Goal: Download file/media

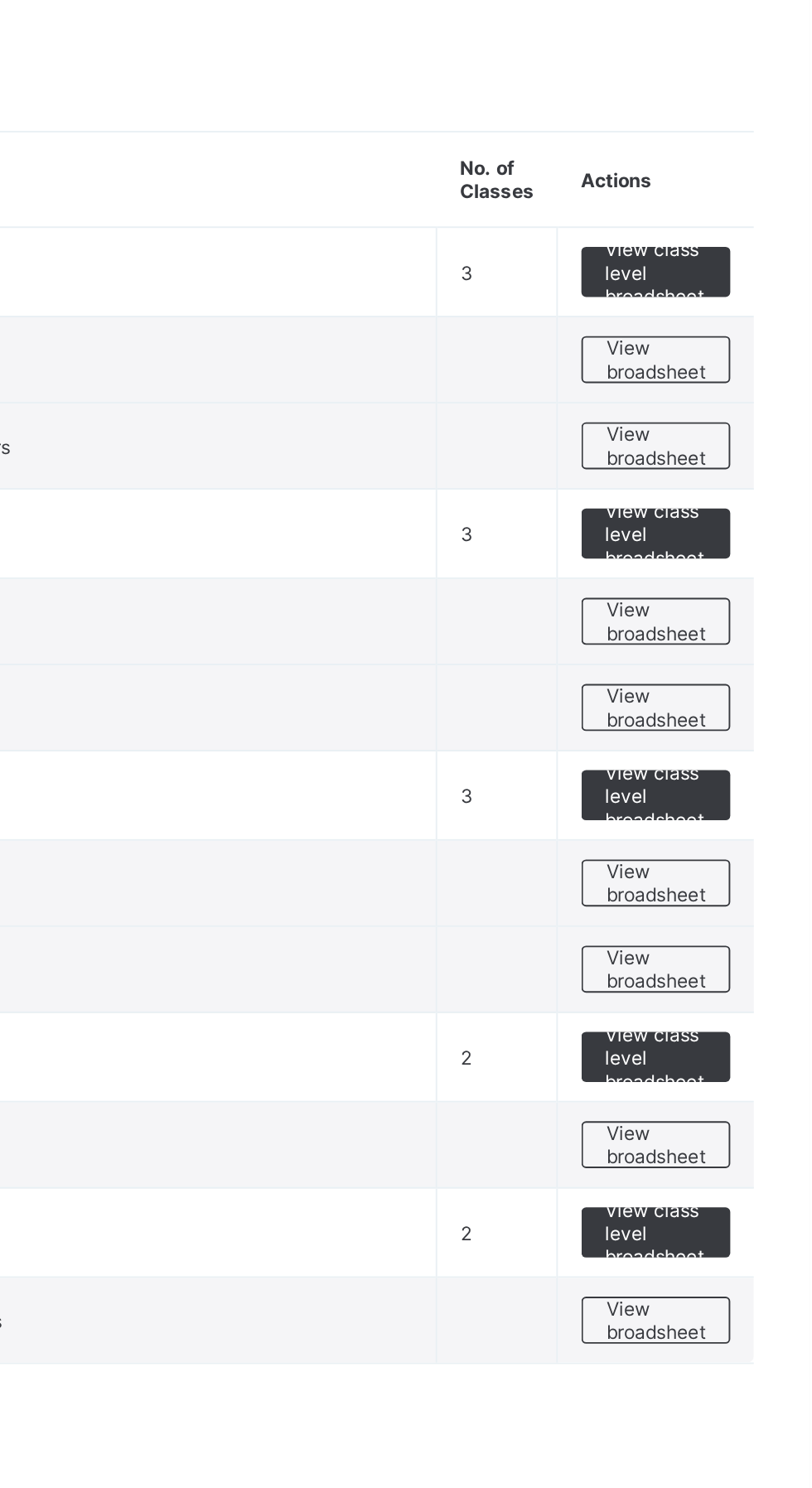
click at [736, 458] on span "View broadsheet" at bounding box center [729, 461] width 52 height 25
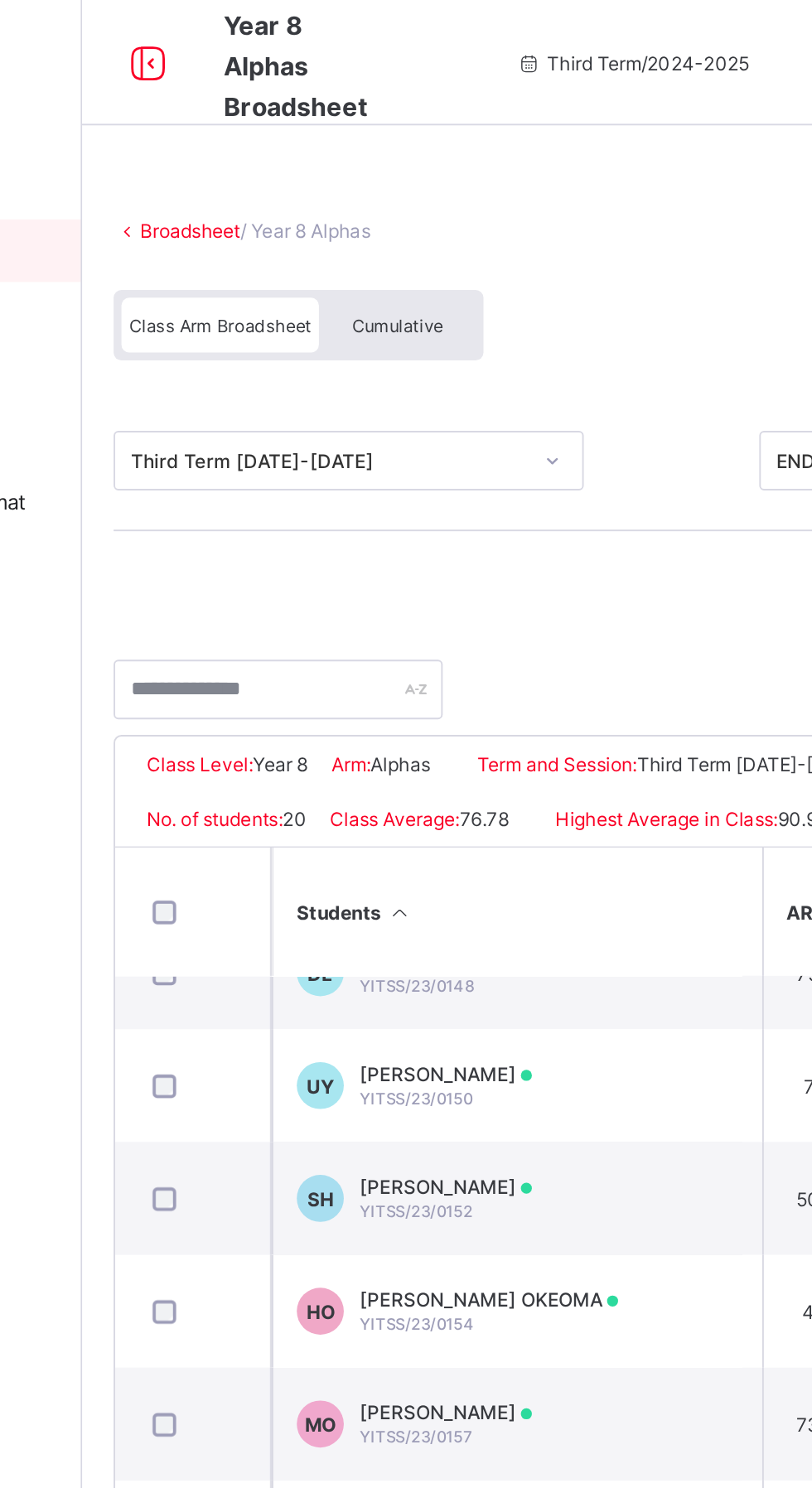
scroll to position [0, 123]
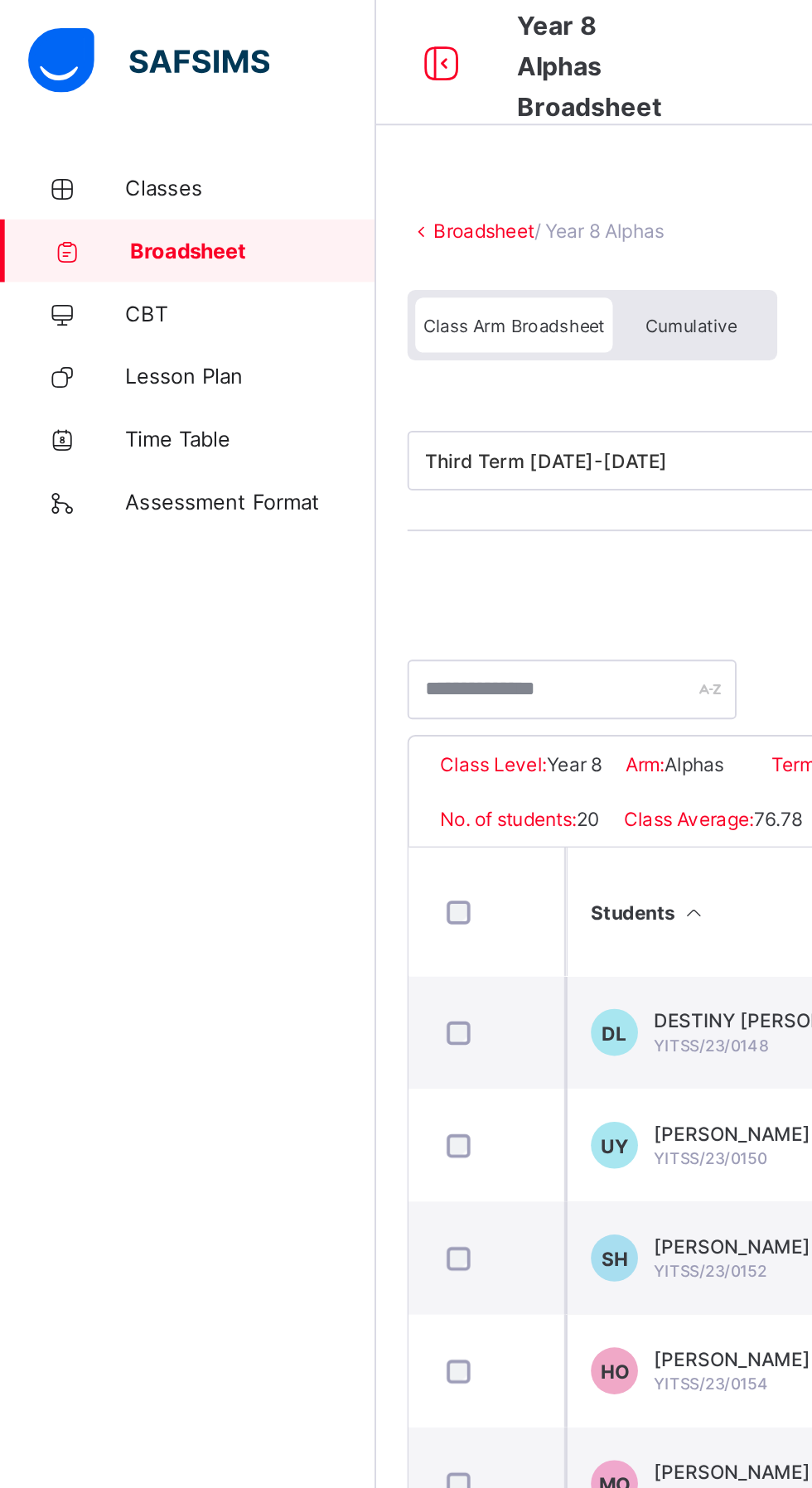
click at [74, 105] on span "Classes" at bounding box center [133, 100] width 133 height 14
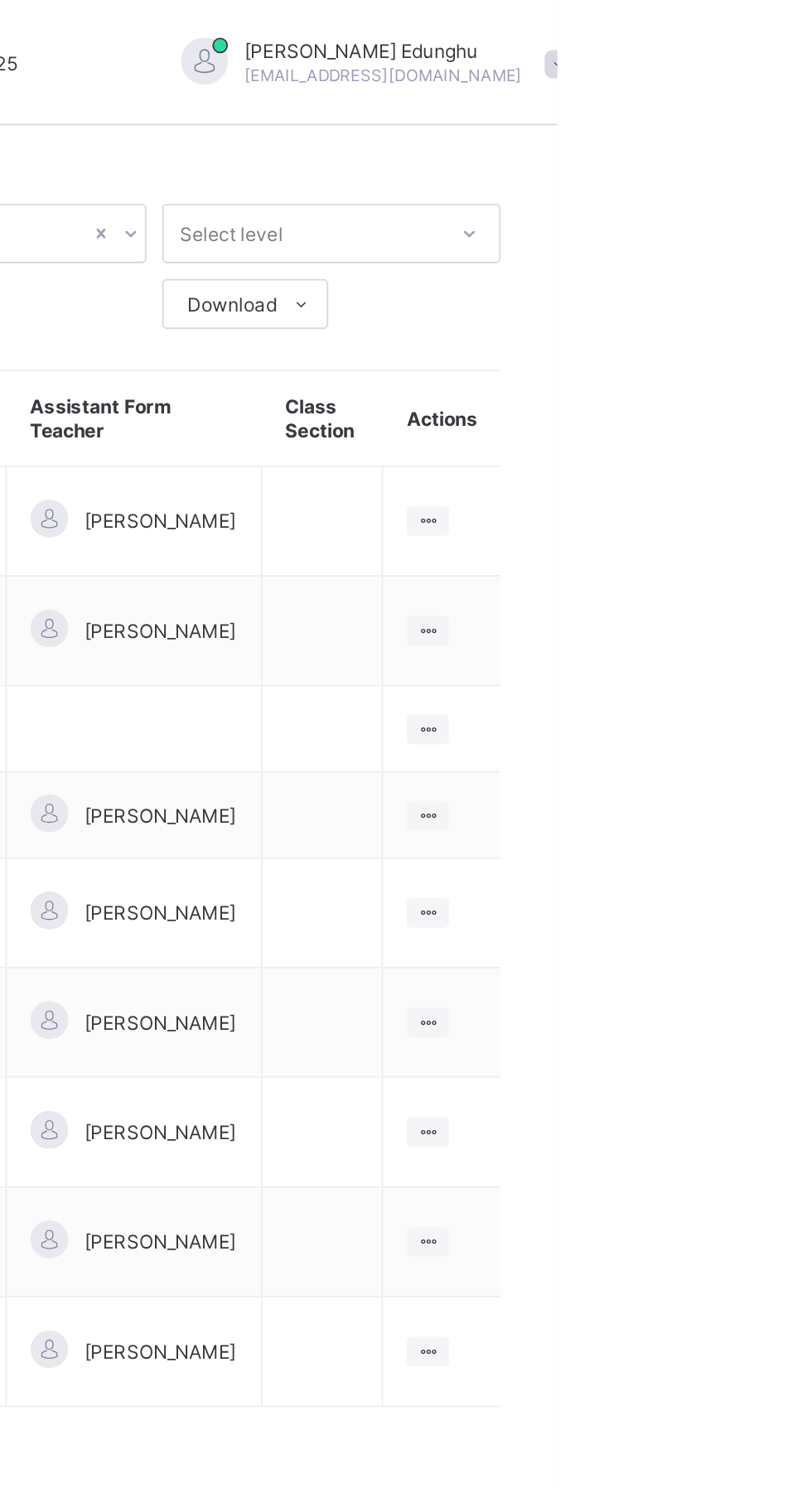
click at [745, 650] on icon at bounding box center [743, 656] width 14 height 13
click at [0, 0] on div "View Class" at bounding box center [0, 0] width 0 height 0
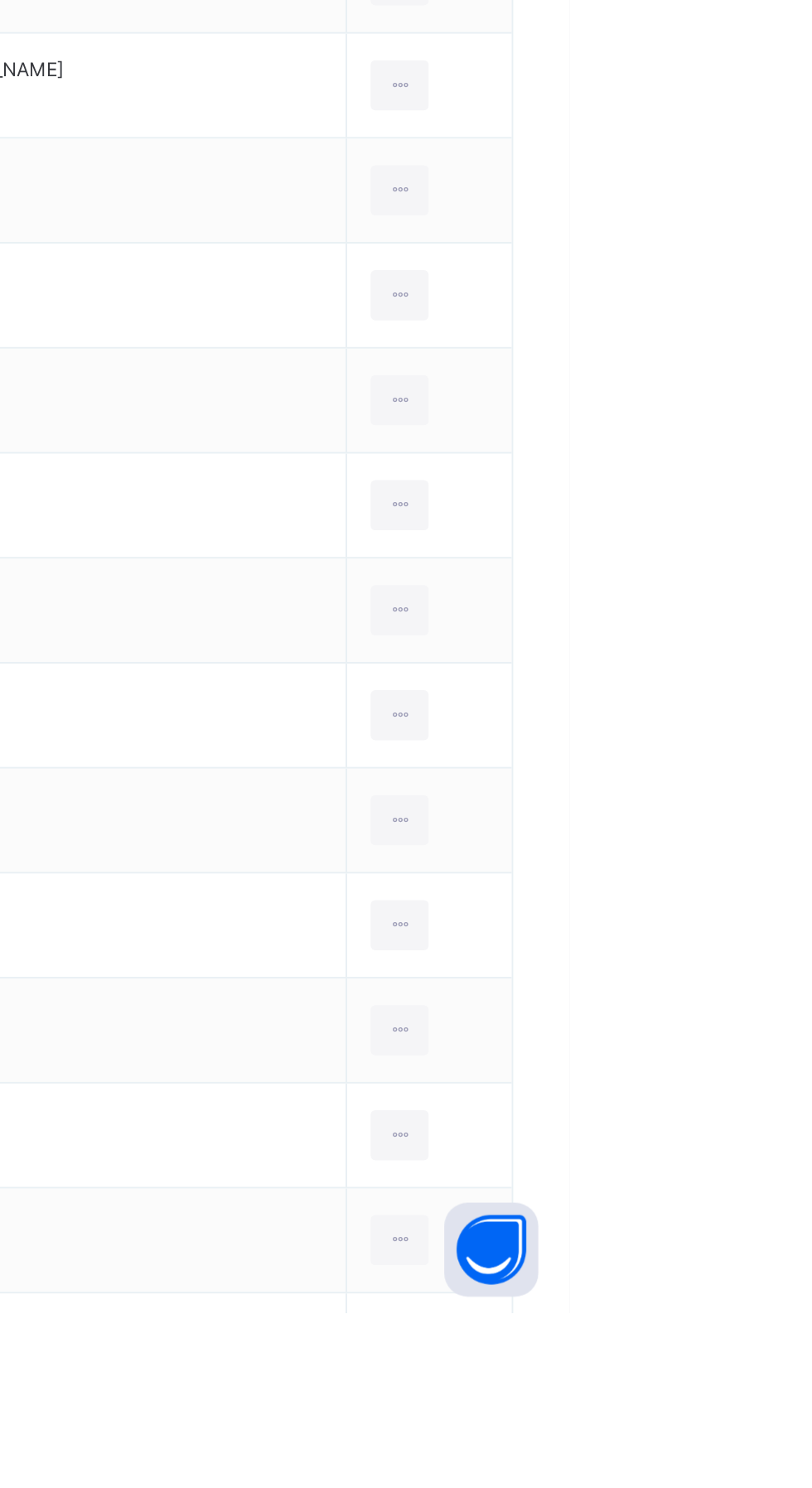
click at [715, 1451] on icon at bounding box center [722, 1451] width 14 height 15
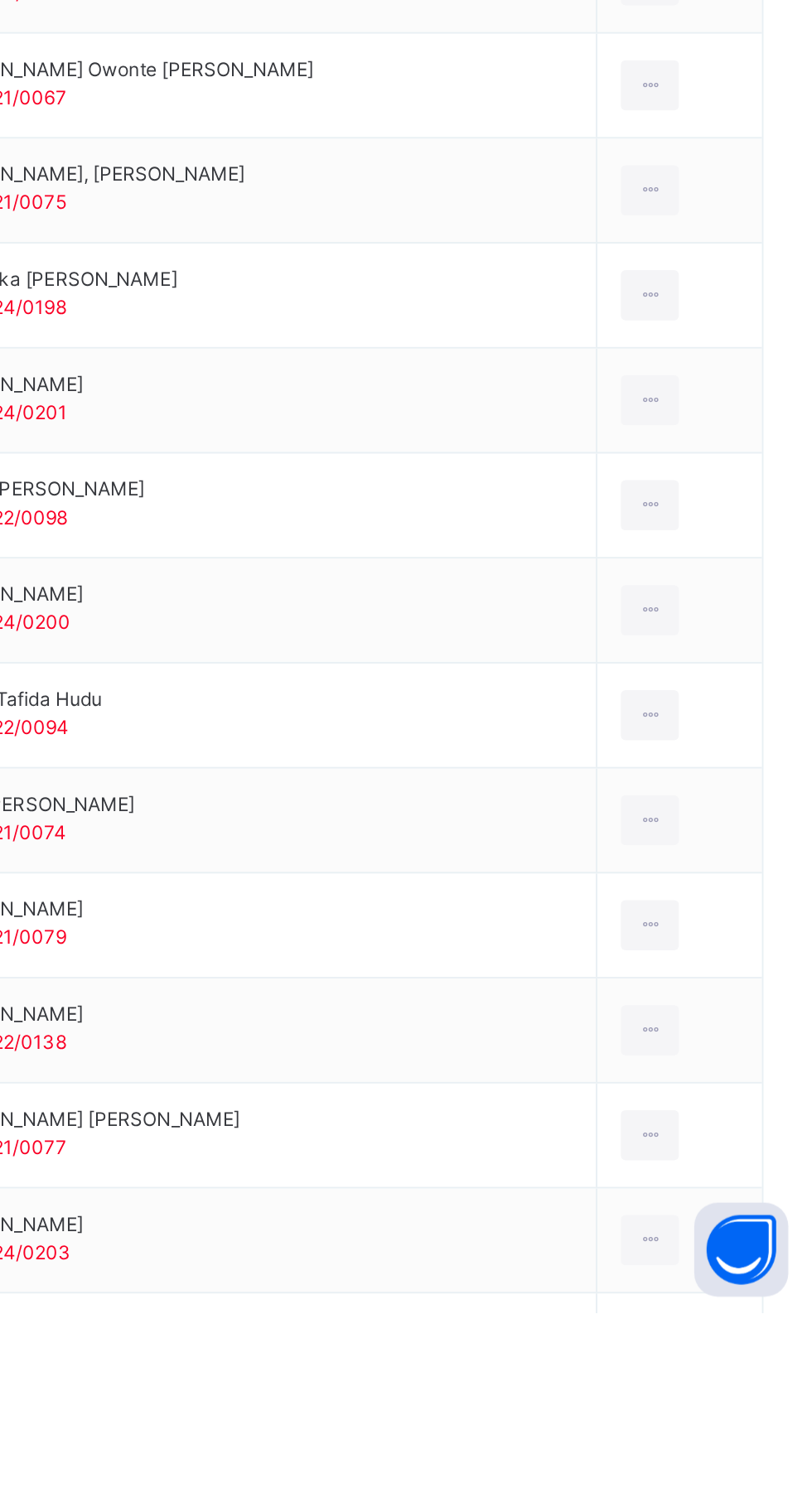
click at [715, 1452] on icon at bounding box center [722, 1451] width 14 height 15
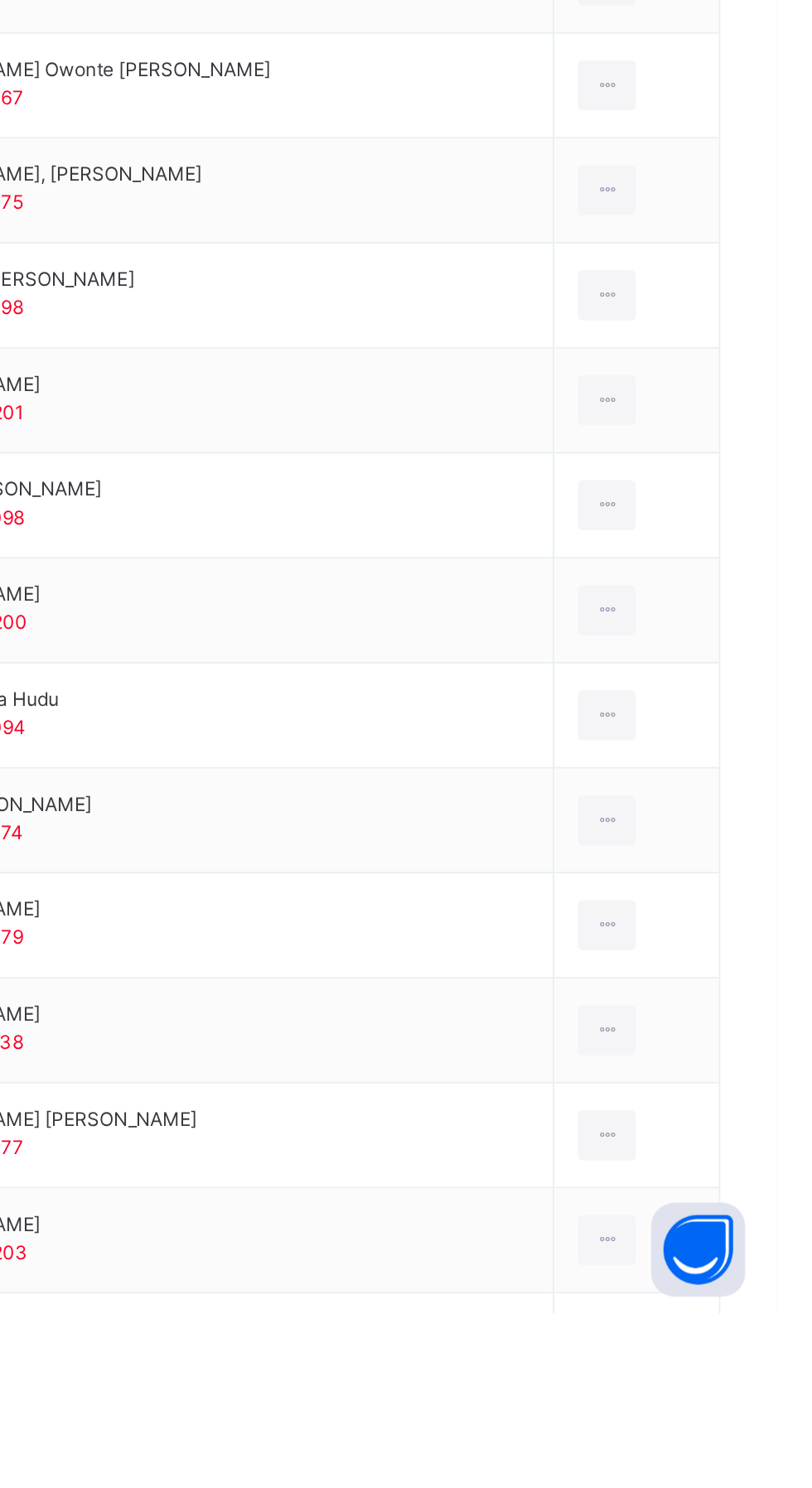
click at [715, 1451] on icon at bounding box center [722, 1451] width 14 height 15
click at [715, 1457] on icon at bounding box center [722, 1451] width 14 height 15
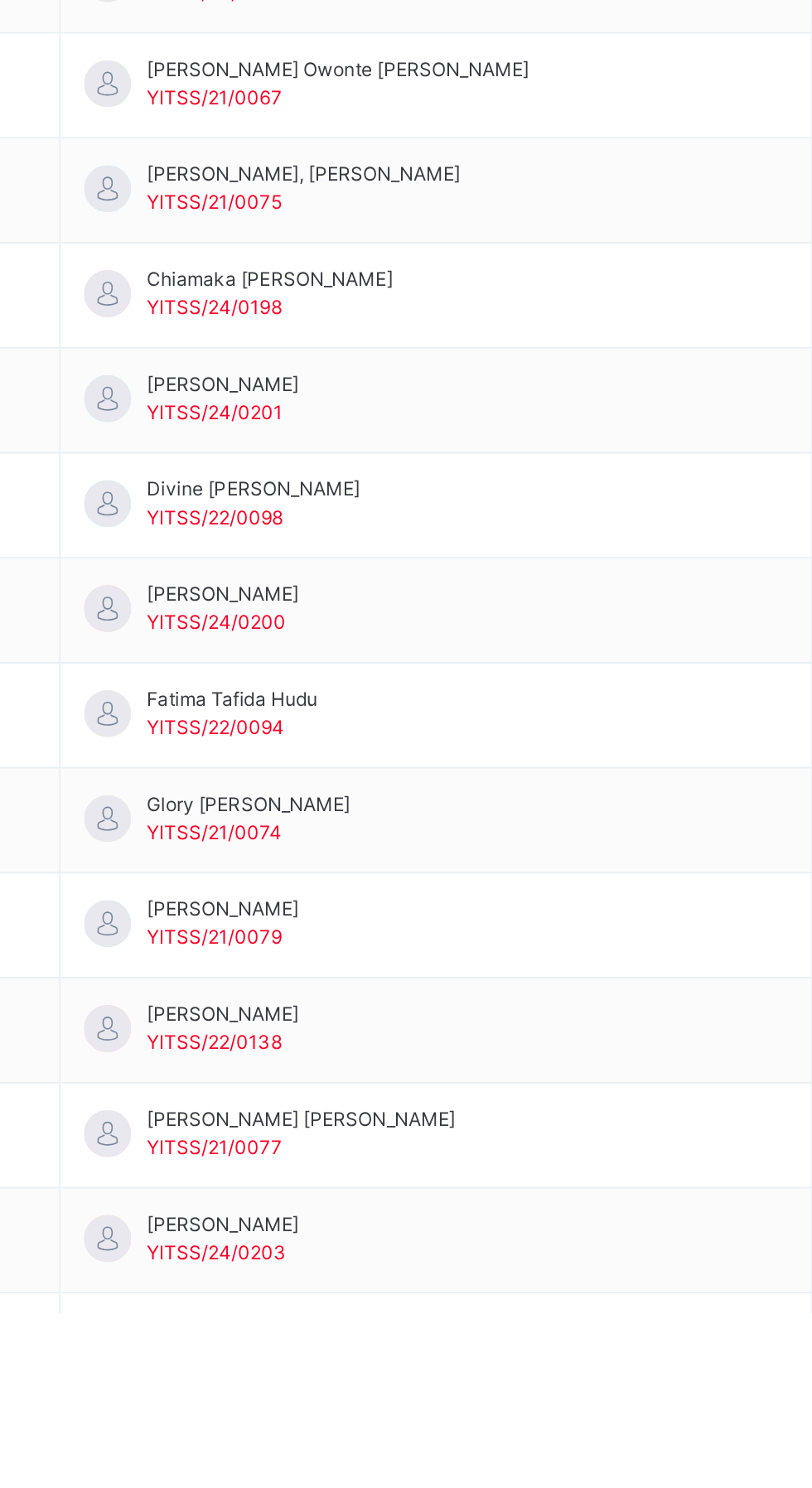
click at [407, 1447] on span "[PERSON_NAME]" at bounding box center [382, 1442] width 80 height 15
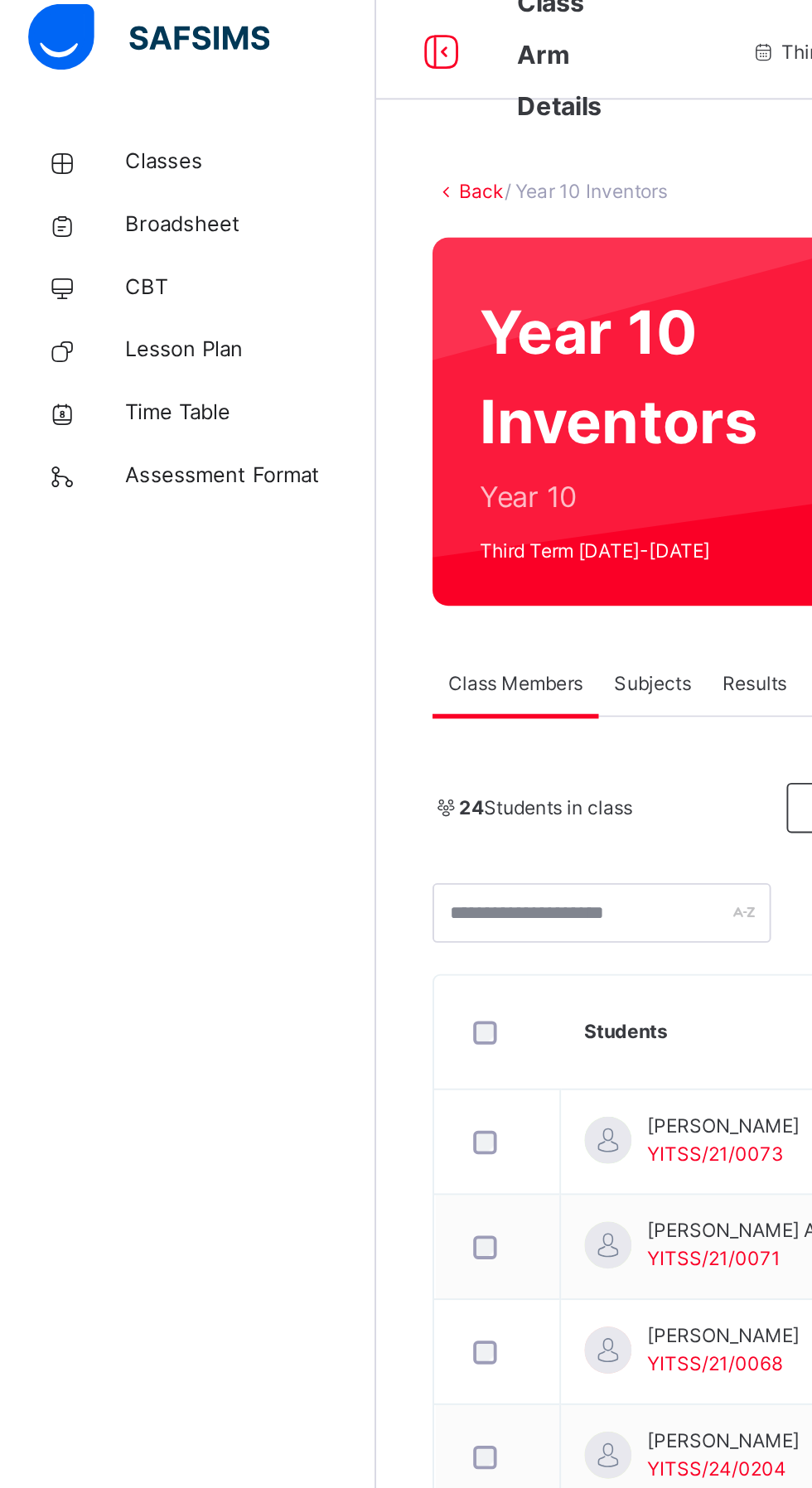
click at [377, 381] on div "Results" at bounding box center [398, 375] width 50 height 33
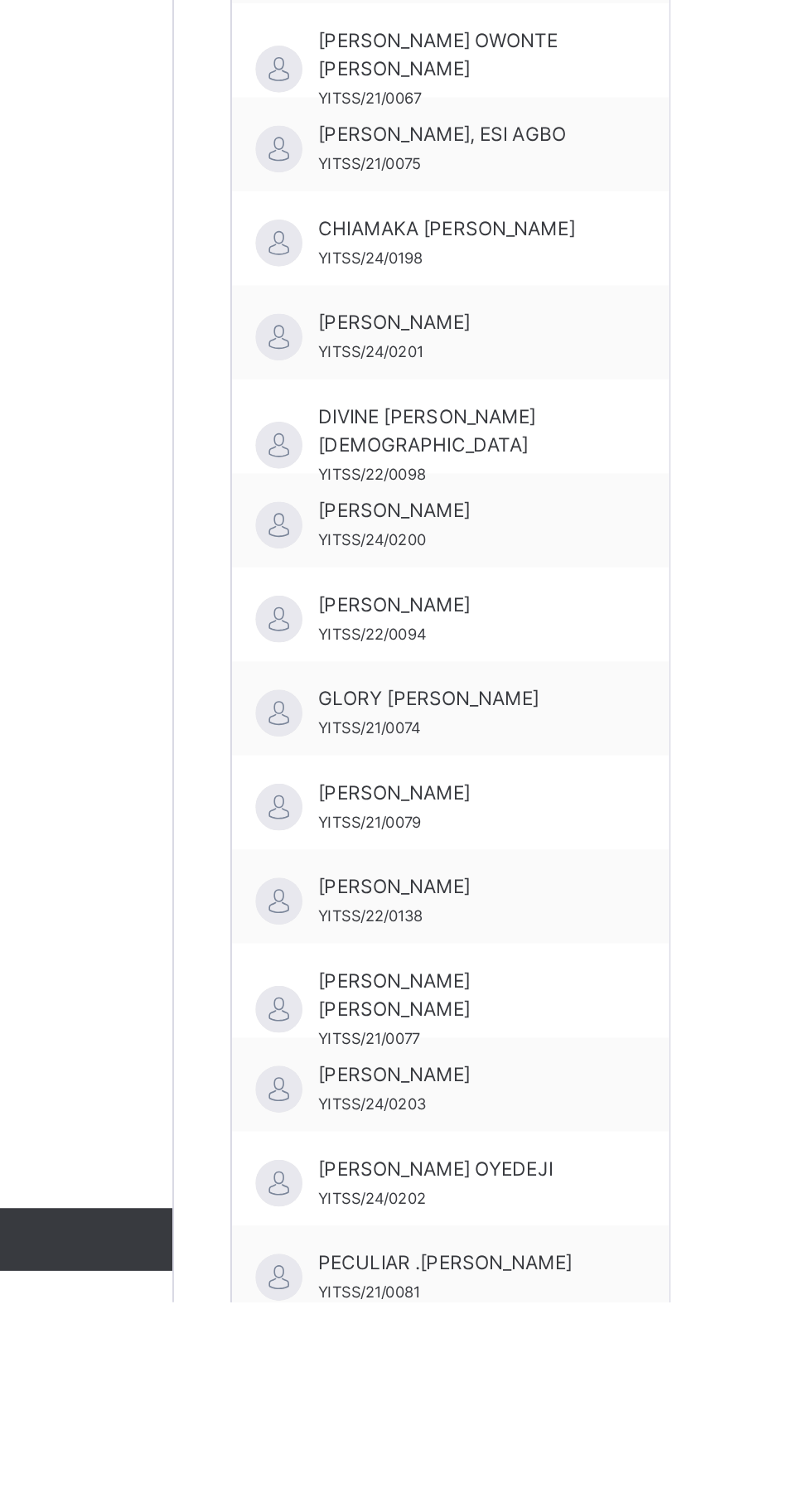
click at [349, 1376] on div "[PERSON_NAME]/24/0203" at bounding box center [349, 1375] width 148 height 30
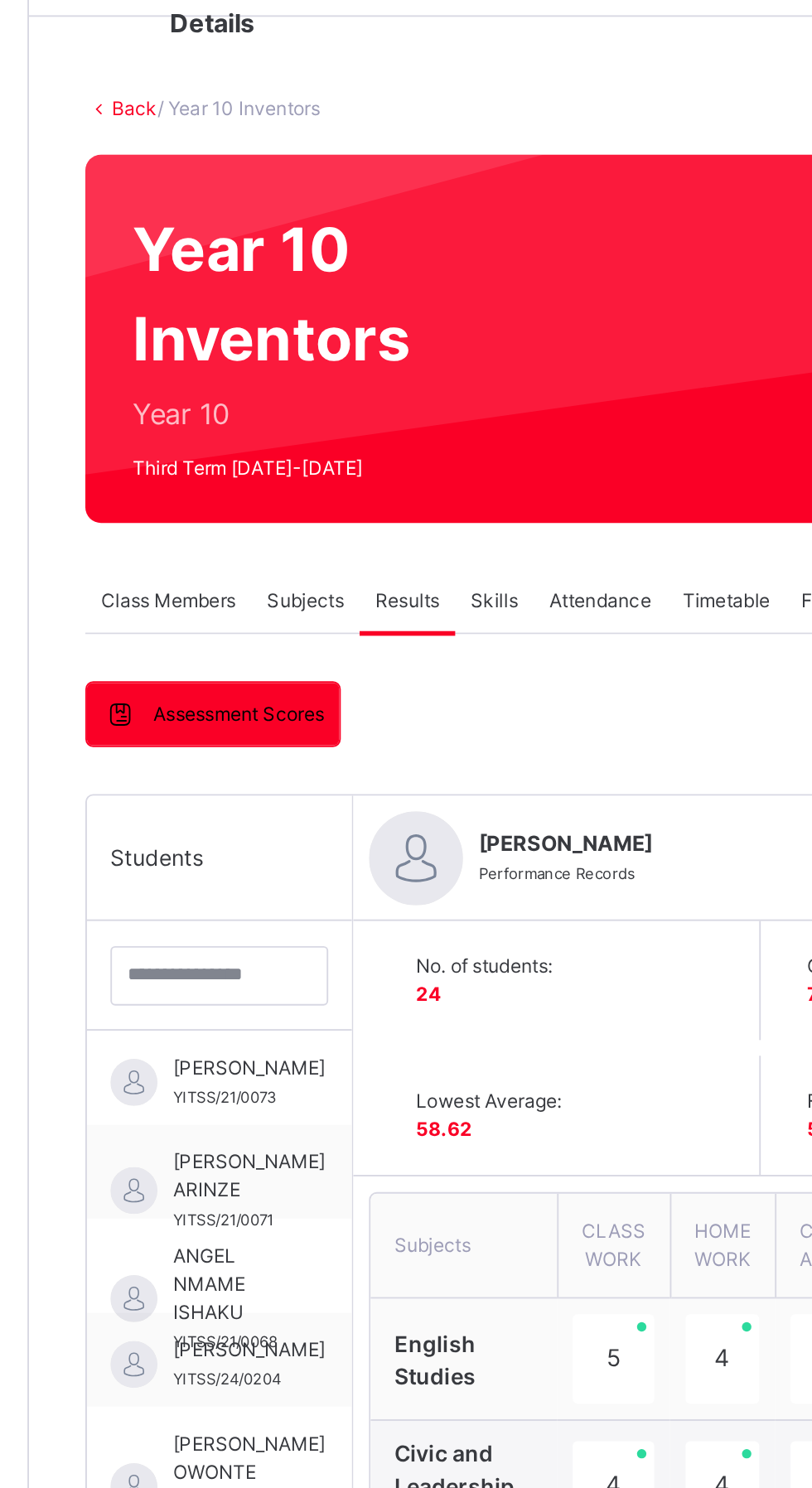
click at [299, 435] on span "Assessment Scores" at bounding box center [310, 435] width 90 height 15
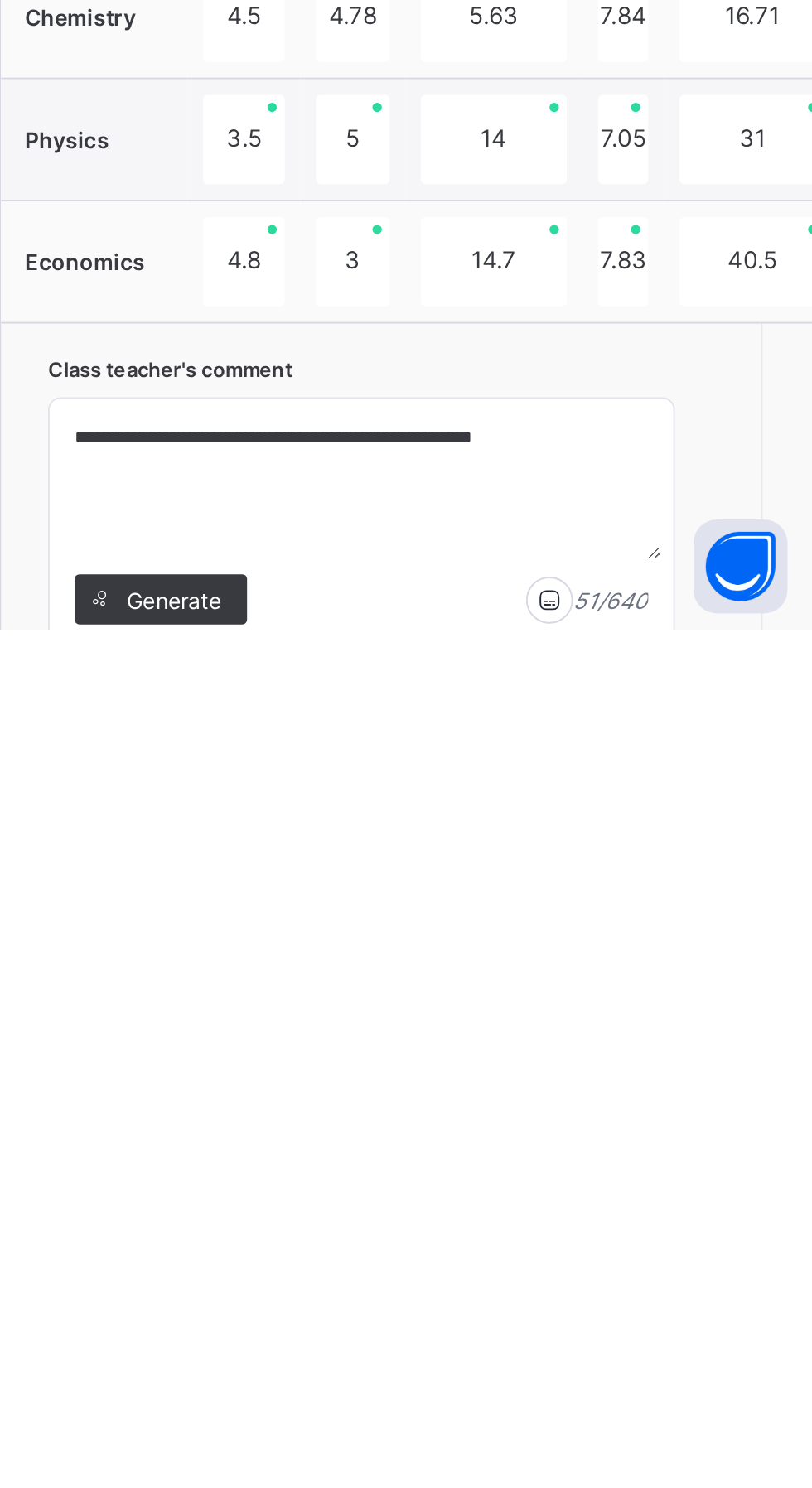
scroll to position [272, 0]
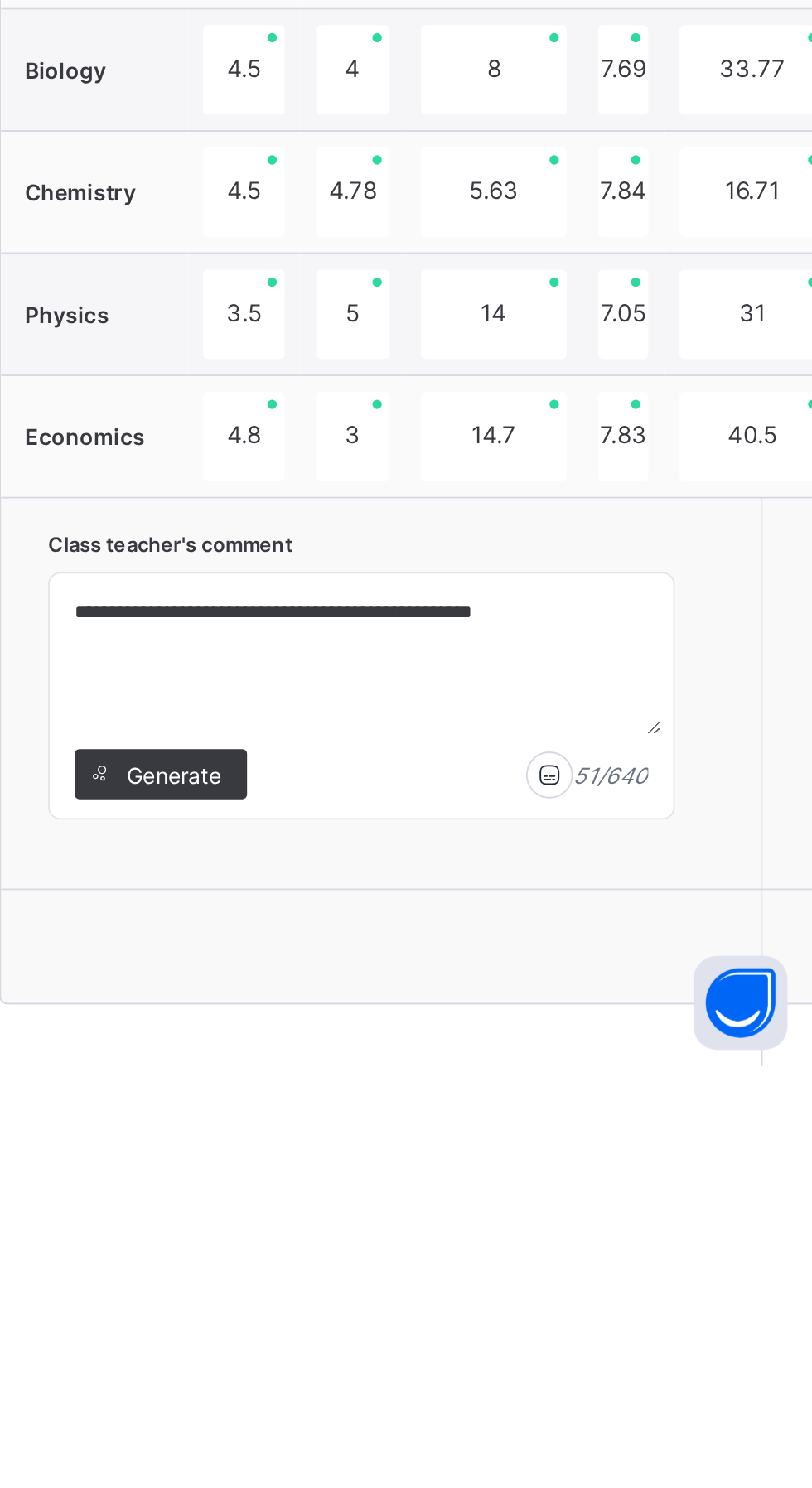
click at [607, 1371] on div "**********" at bounding box center [569, 1291] width 331 height 173
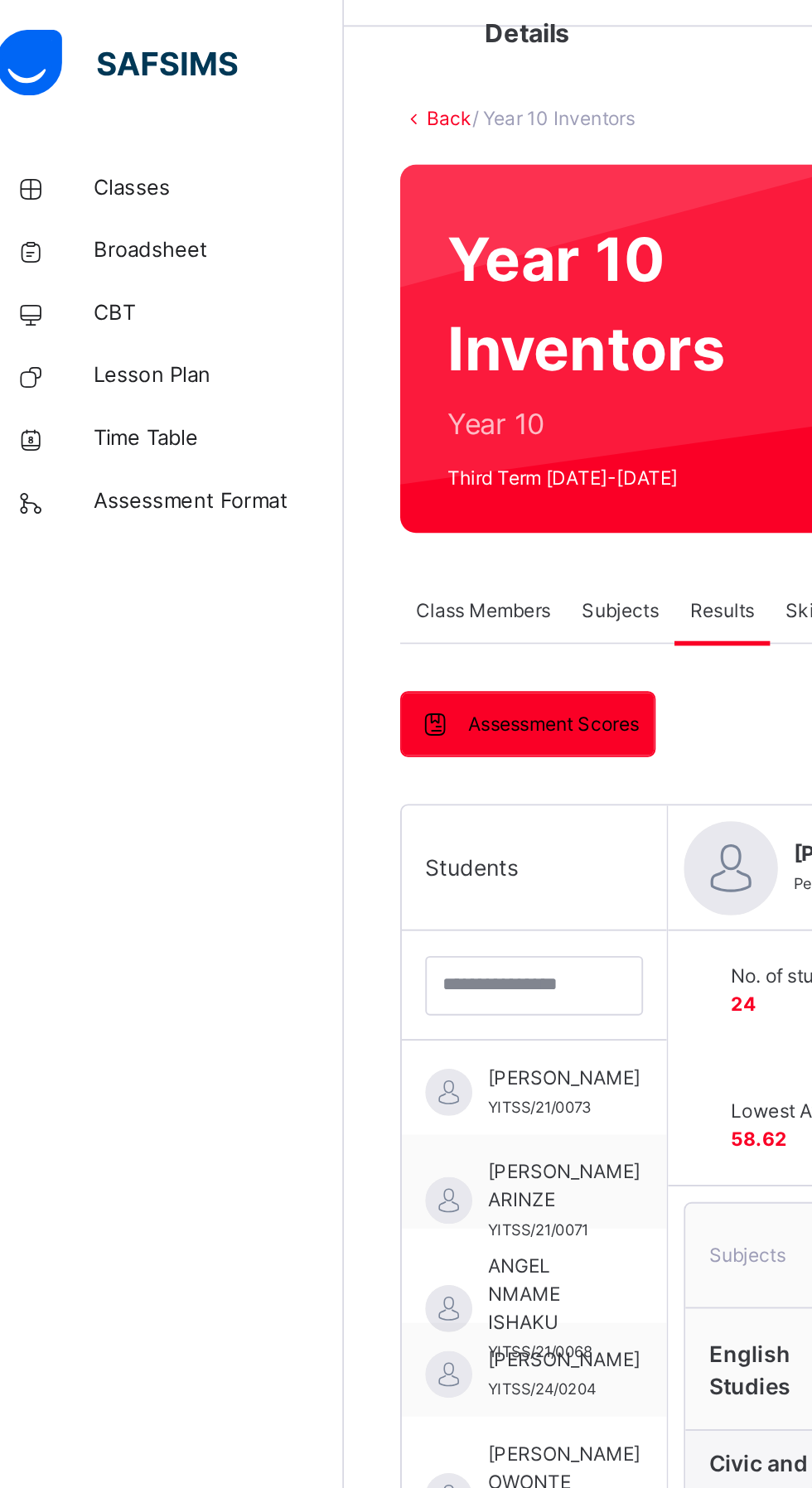
scroll to position [0, 0]
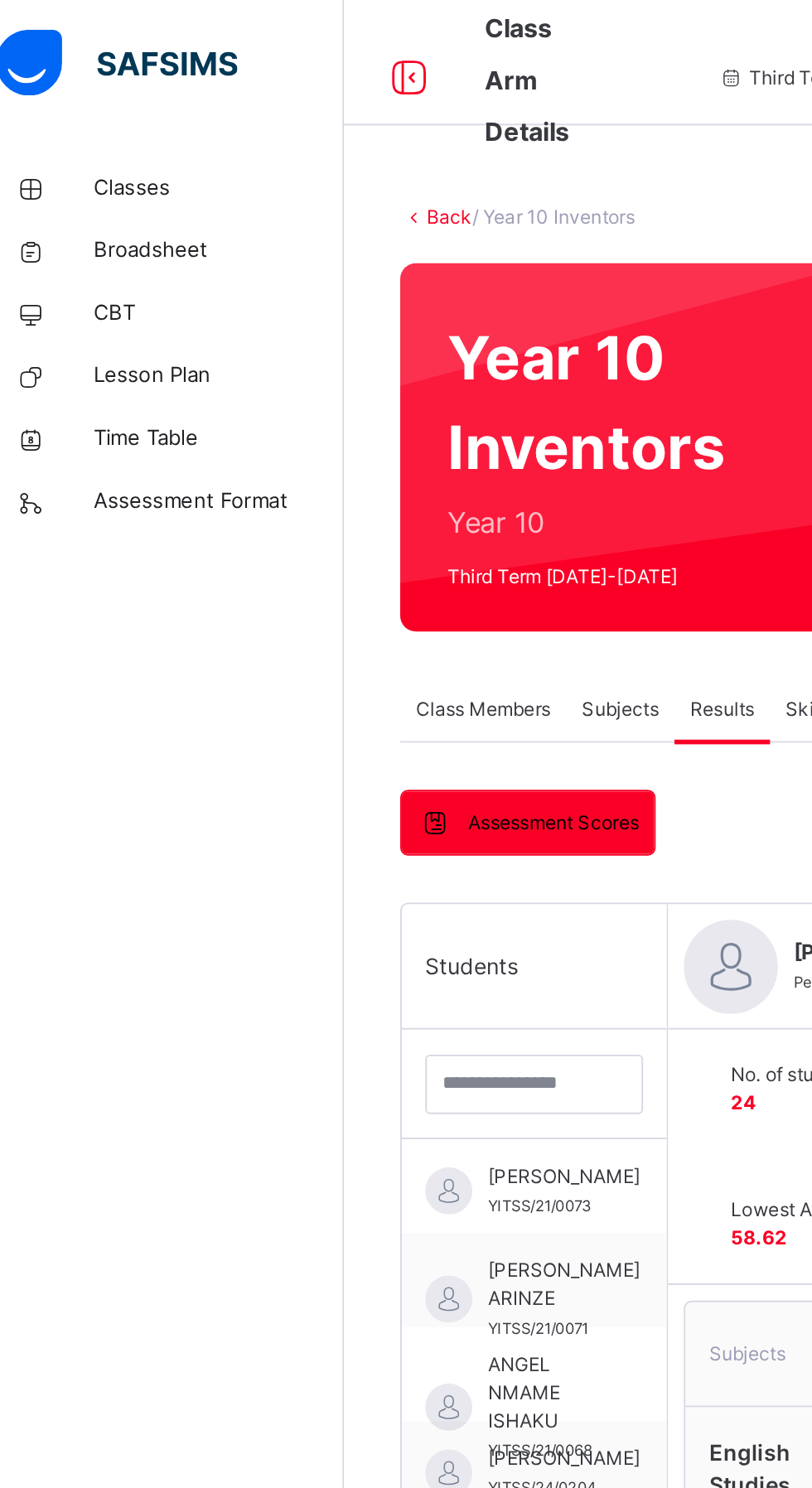
click at [248, 114] on link "Back" at bounding box center [254, 115] width 24 height 13
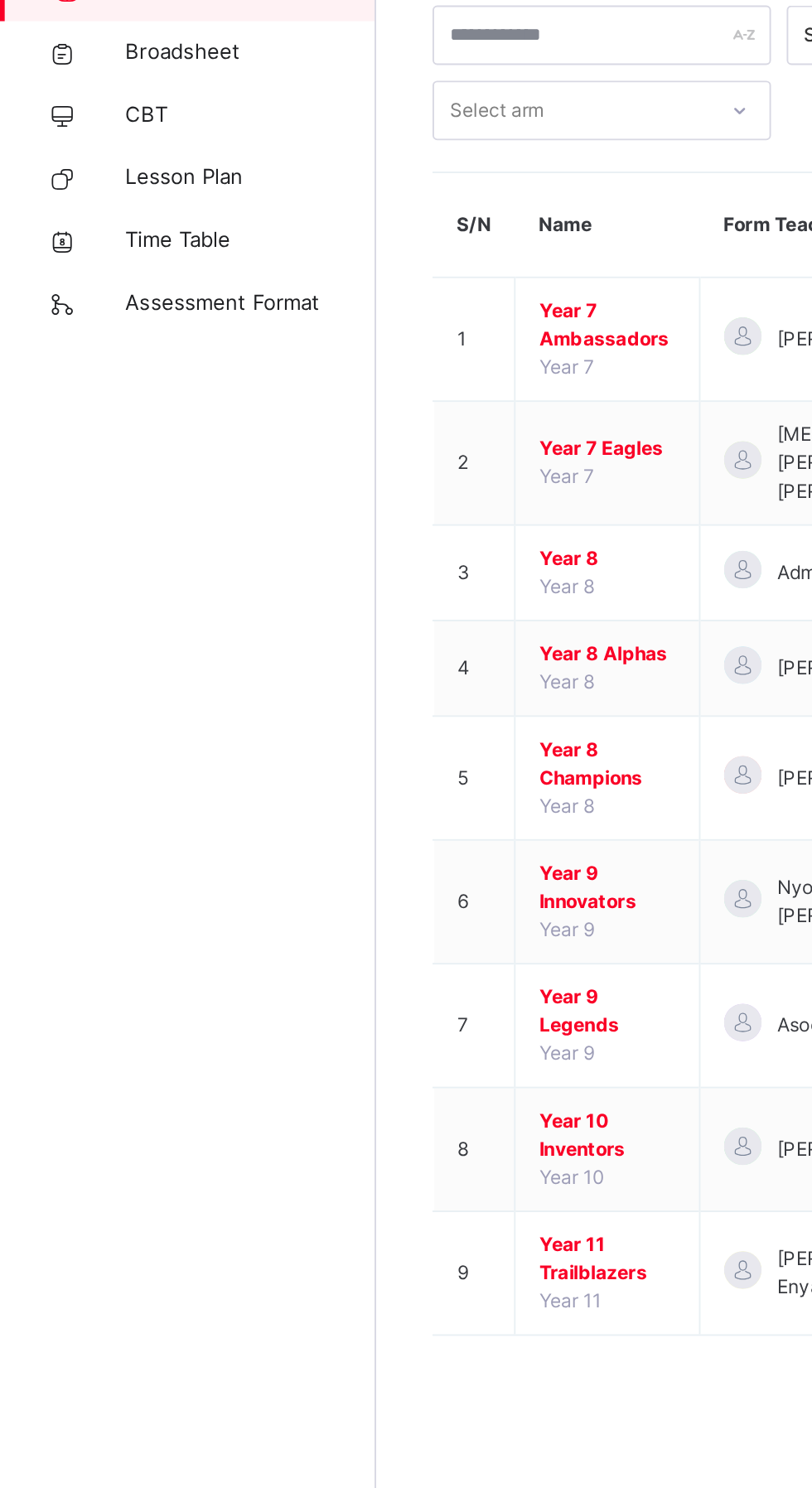
click at [82, 136] on span "Broadsheet" at bounding box center [133, 132] width 133 height 16
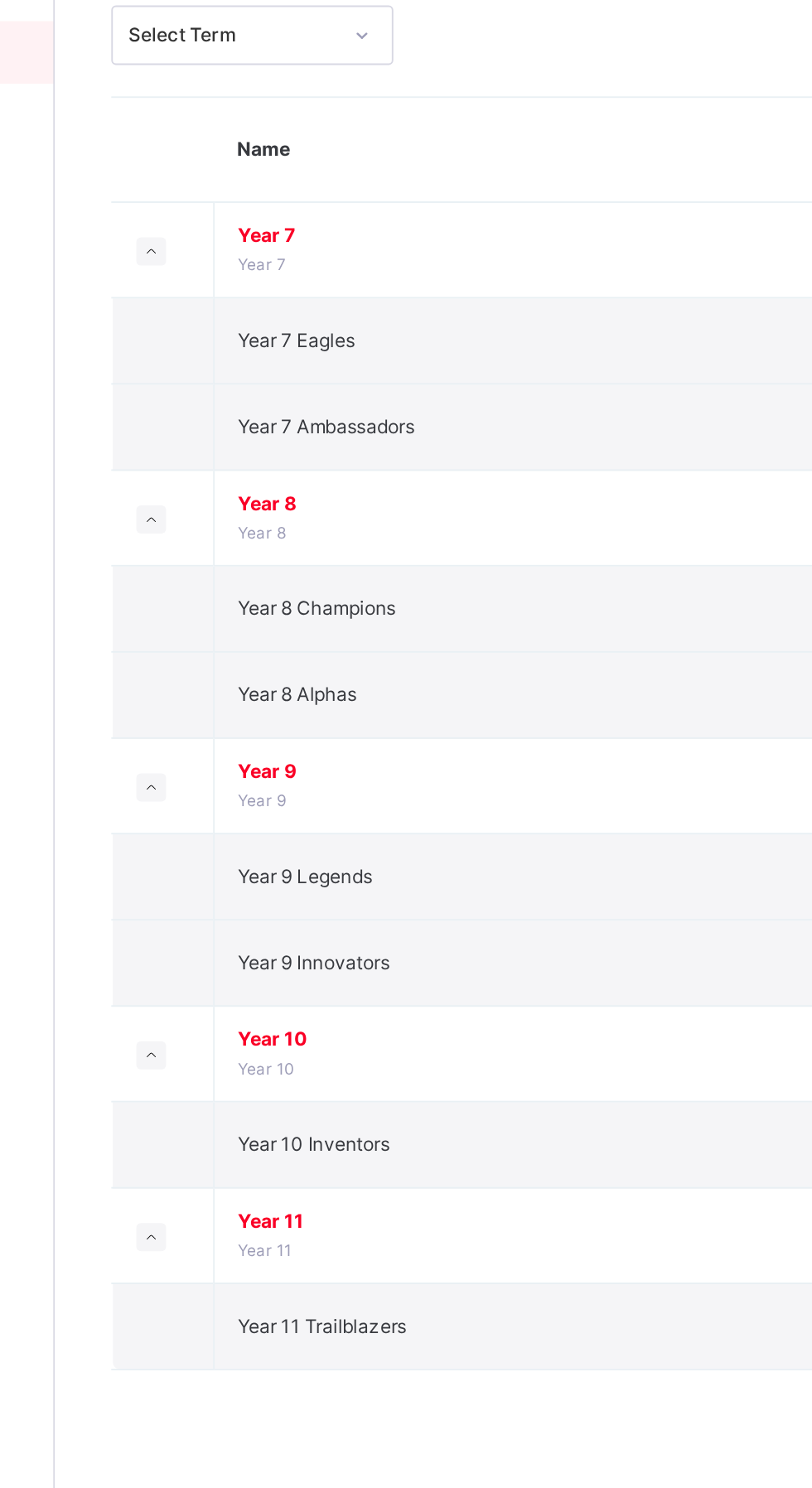
click at [306, 667] on span "Year 10" at bounding box center [311, 670] width 30 height 10
click at [315, 707] on span "Year 10 Inventors" at bounding box center [336, 709] width 80 height 13
click at [349, 709] on span "Year 10 Inventors" at bounding box center [336, 709] width 80 height 13
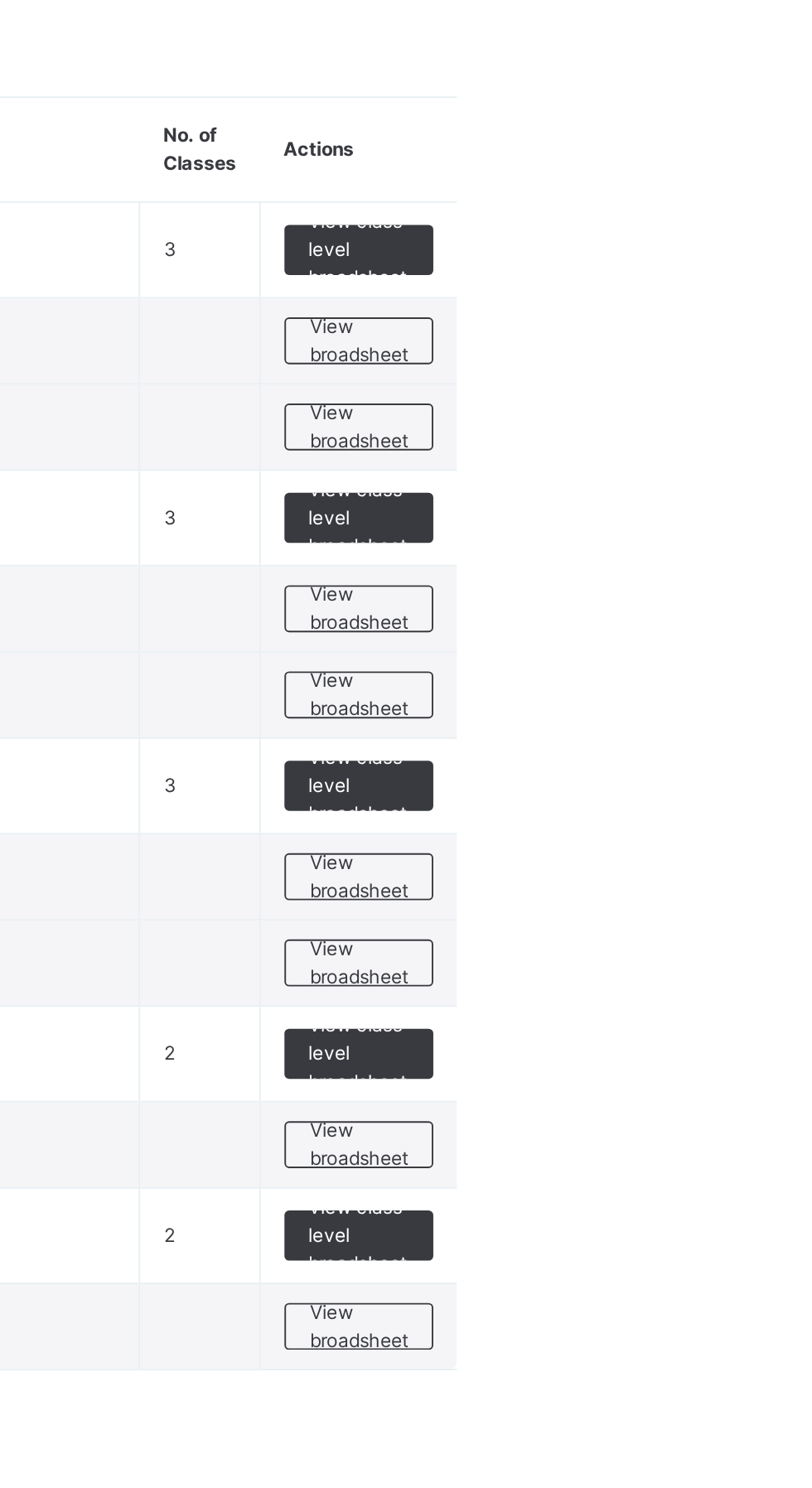
click at [718, 705] on span "View broadsheet" at bounding box center [729, 710] width 52 height 30
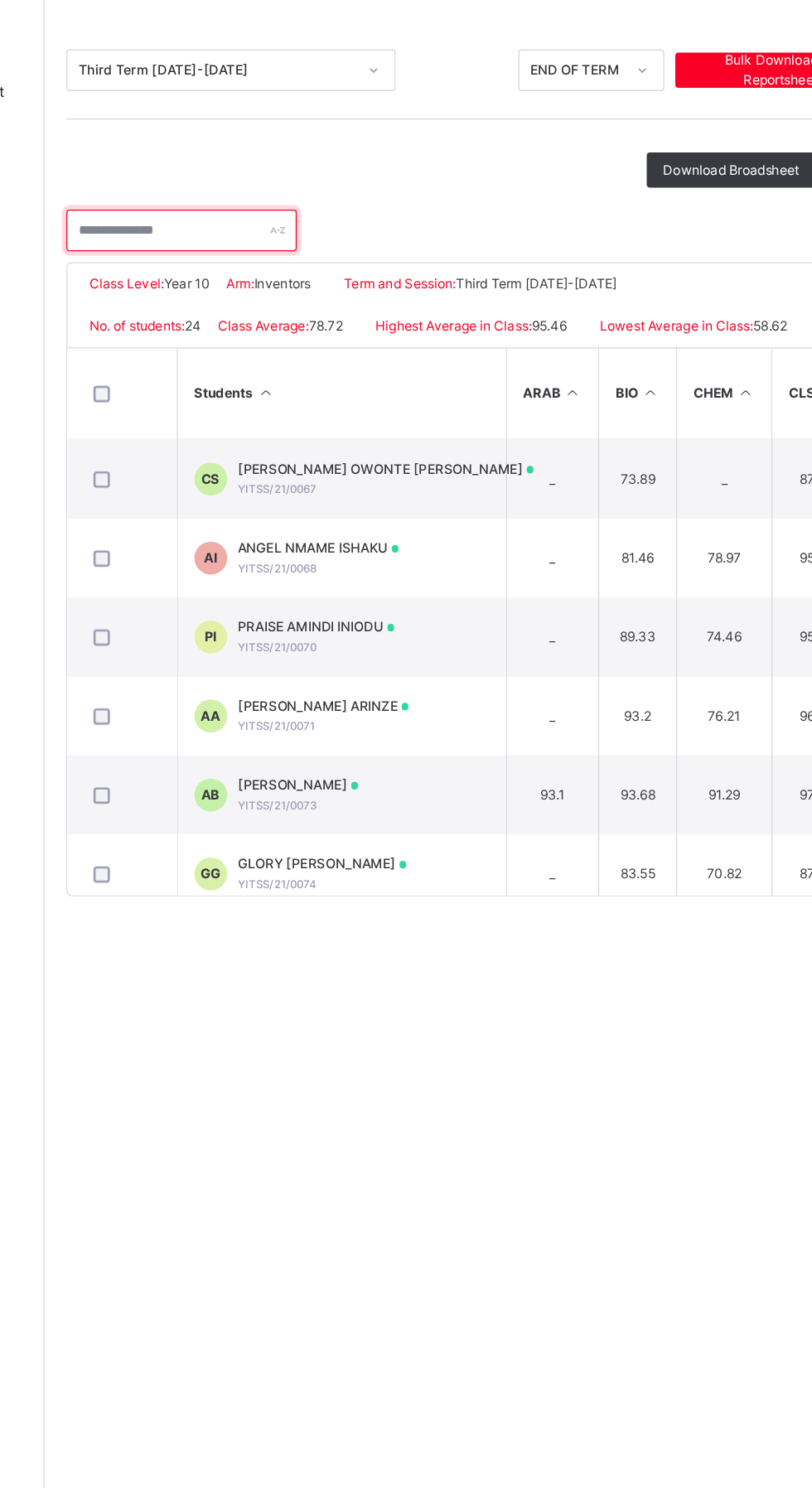
click at [309, 373] on input "text" at bounding box center [302, 369] width 174 height 31
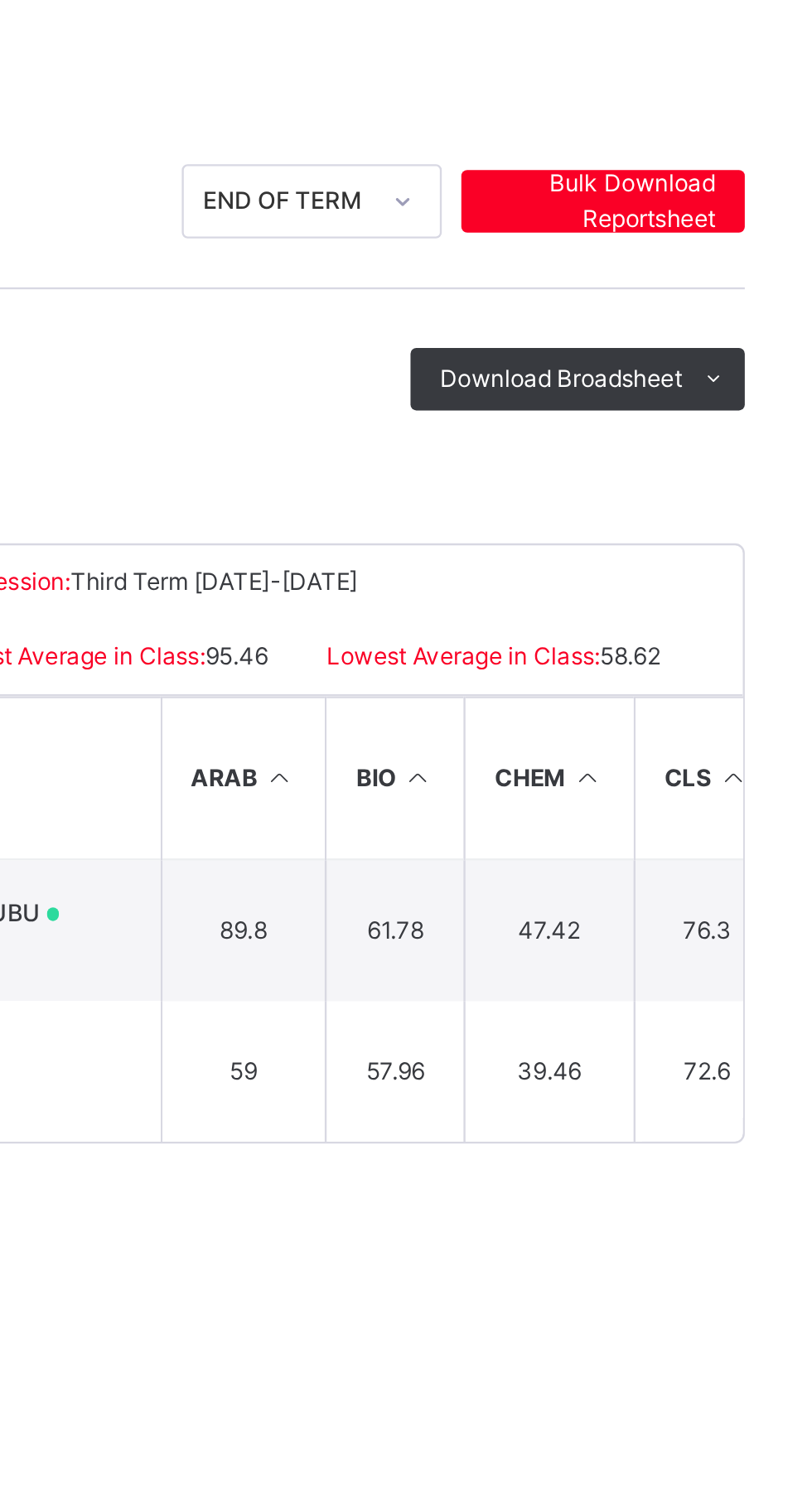
click at [789, 325] on span at bounding box center [781, 323] width 26 height 26
click at [0, 0] on li "PDF" at bounding box center [0, 0] width 0 height 0
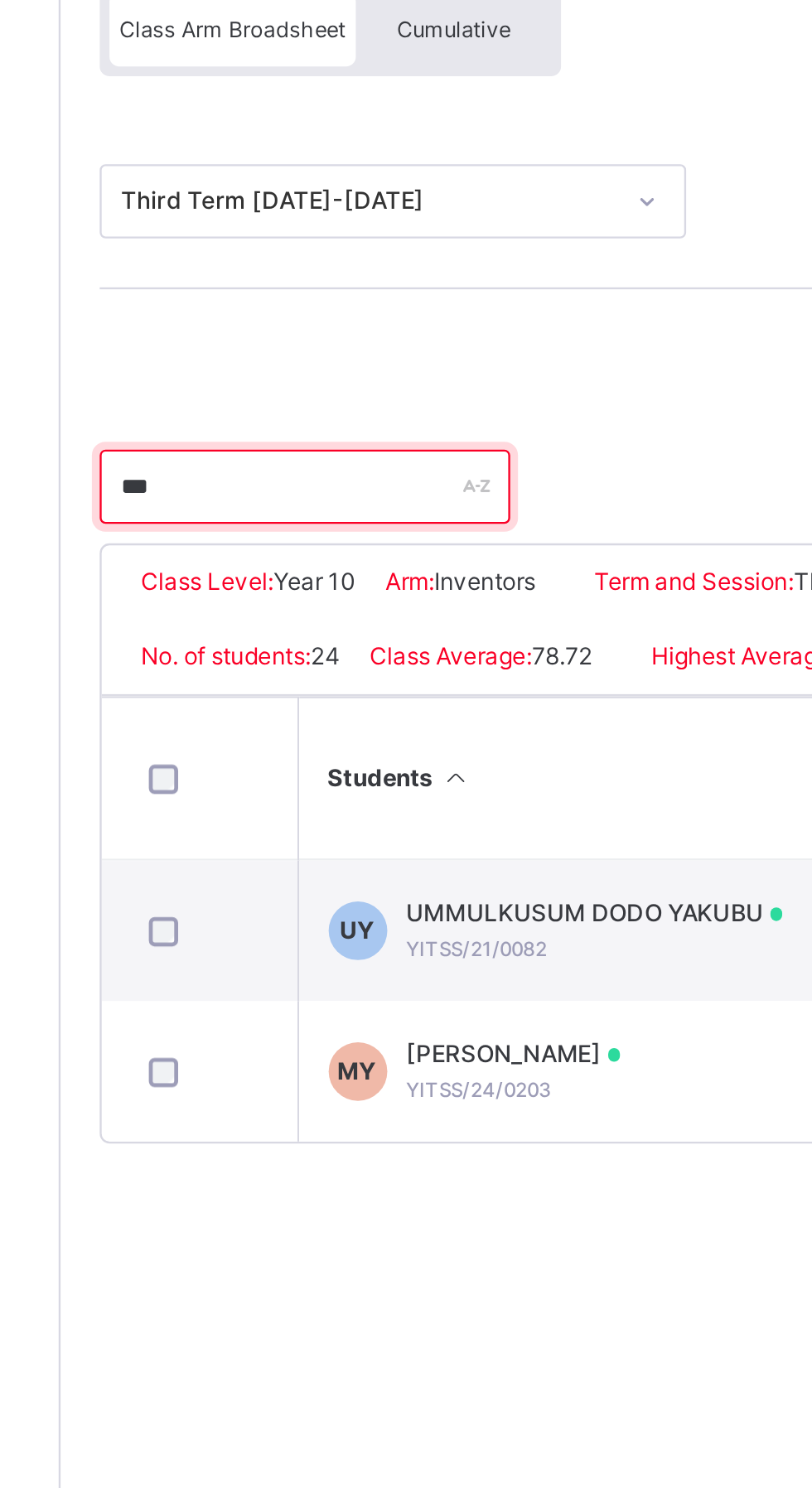
click at [279, 374] on input "***" at bounding box center [302, 369] width 174 height 31
type input "*"
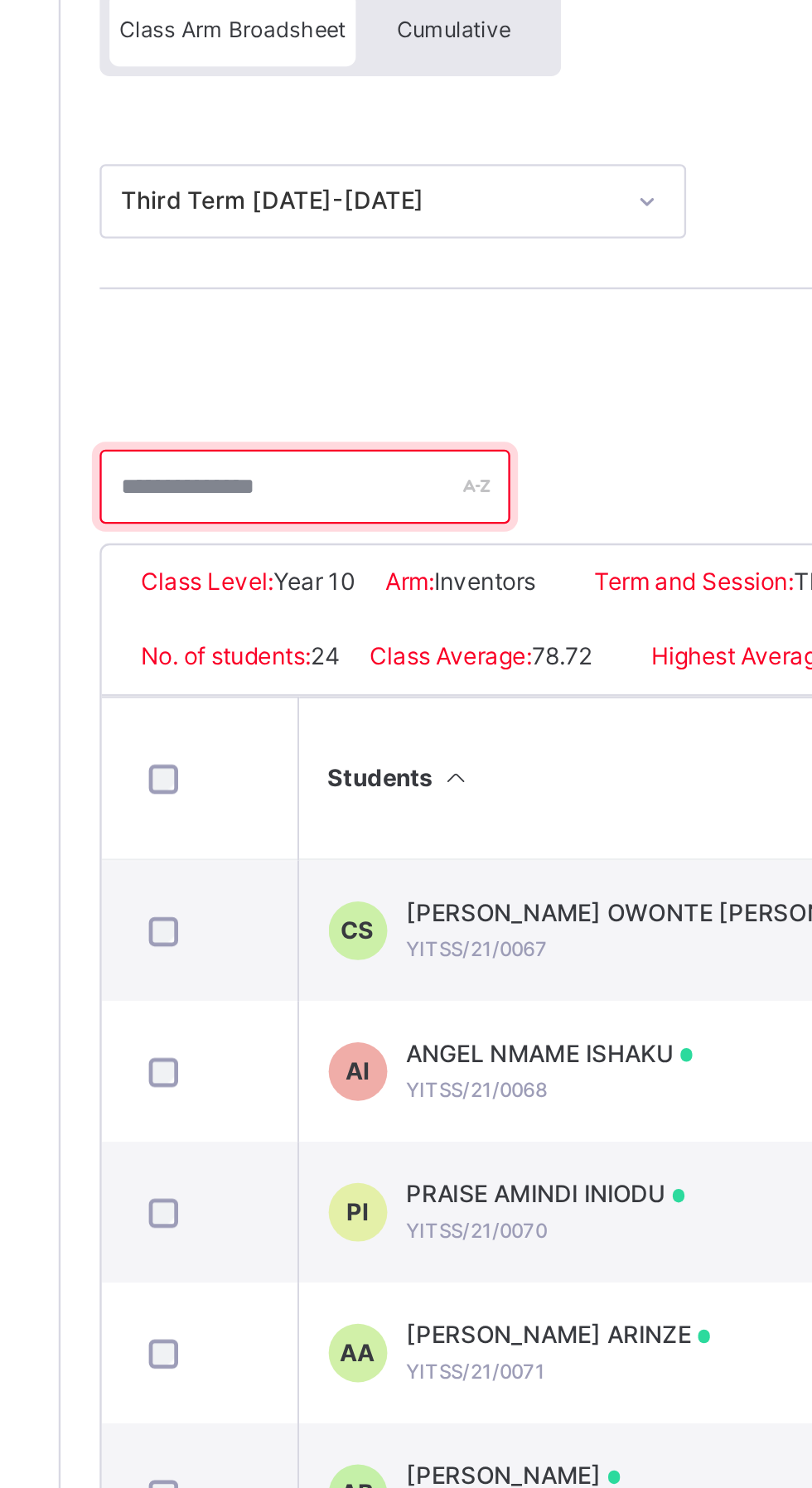
click at [310, 365] on input "text" at bounding box center [302, 369] width 174 height 31
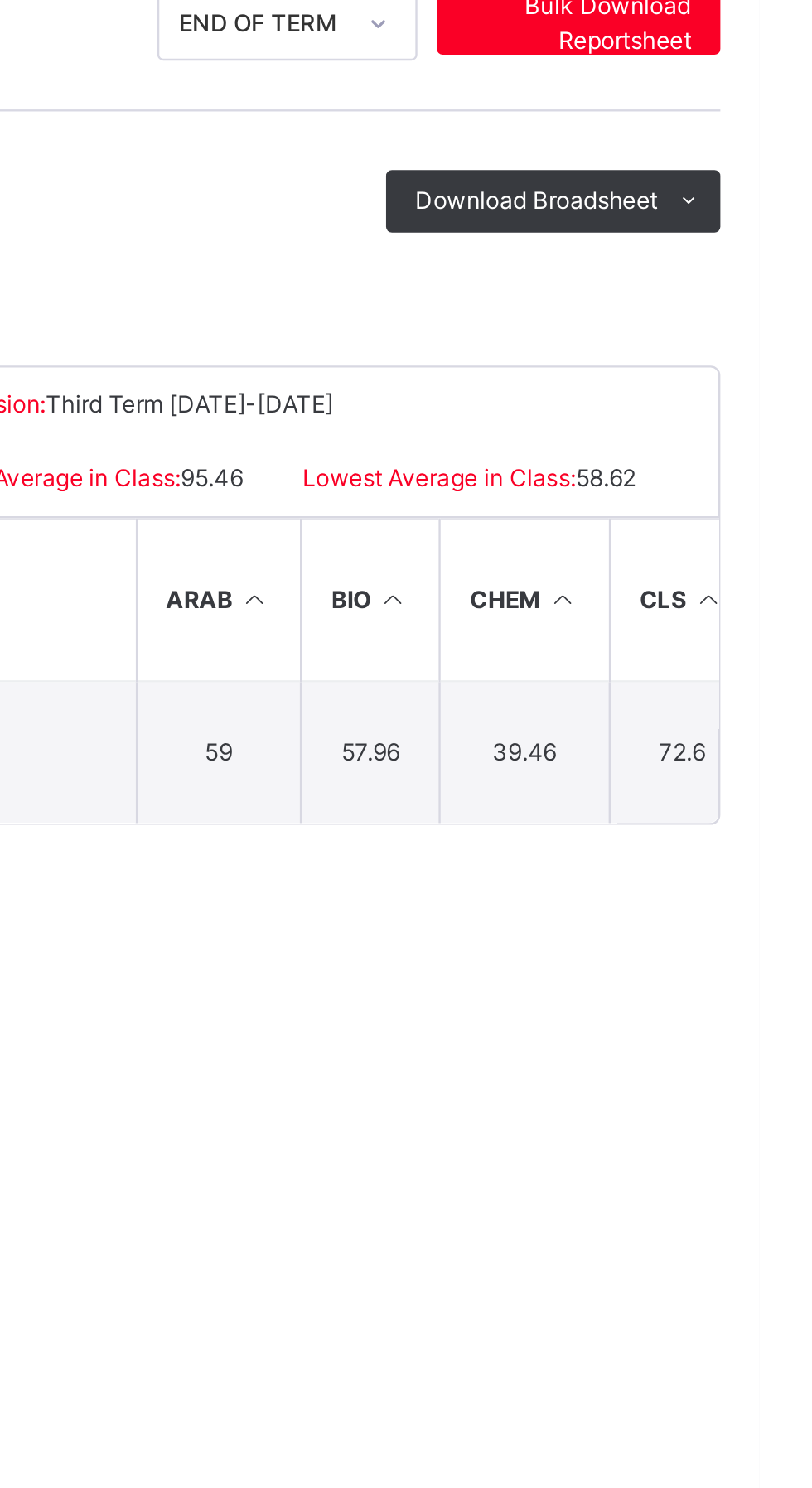
type input "****"
click at [0, 0] on ul "PDF Excel sheet" at bounding box center [0, 0] width 0 height 0
click at [0, 0] on li "PDF" at bounding box center [0, 0] width 0 height 0
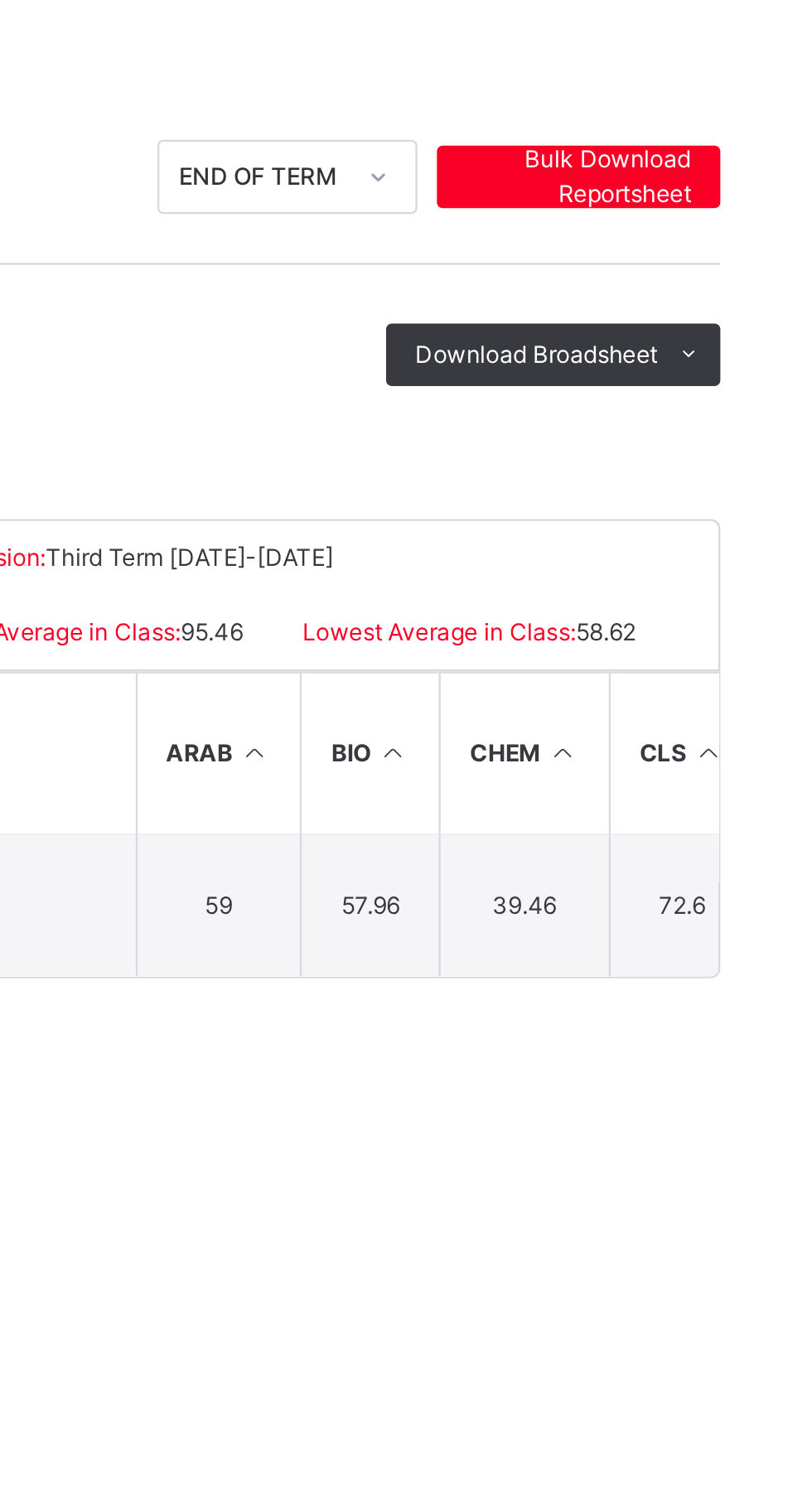
click at [761, 251] on span "Bulk Download Reportsheet" at bounding box center [735, 249] width 95 height 30
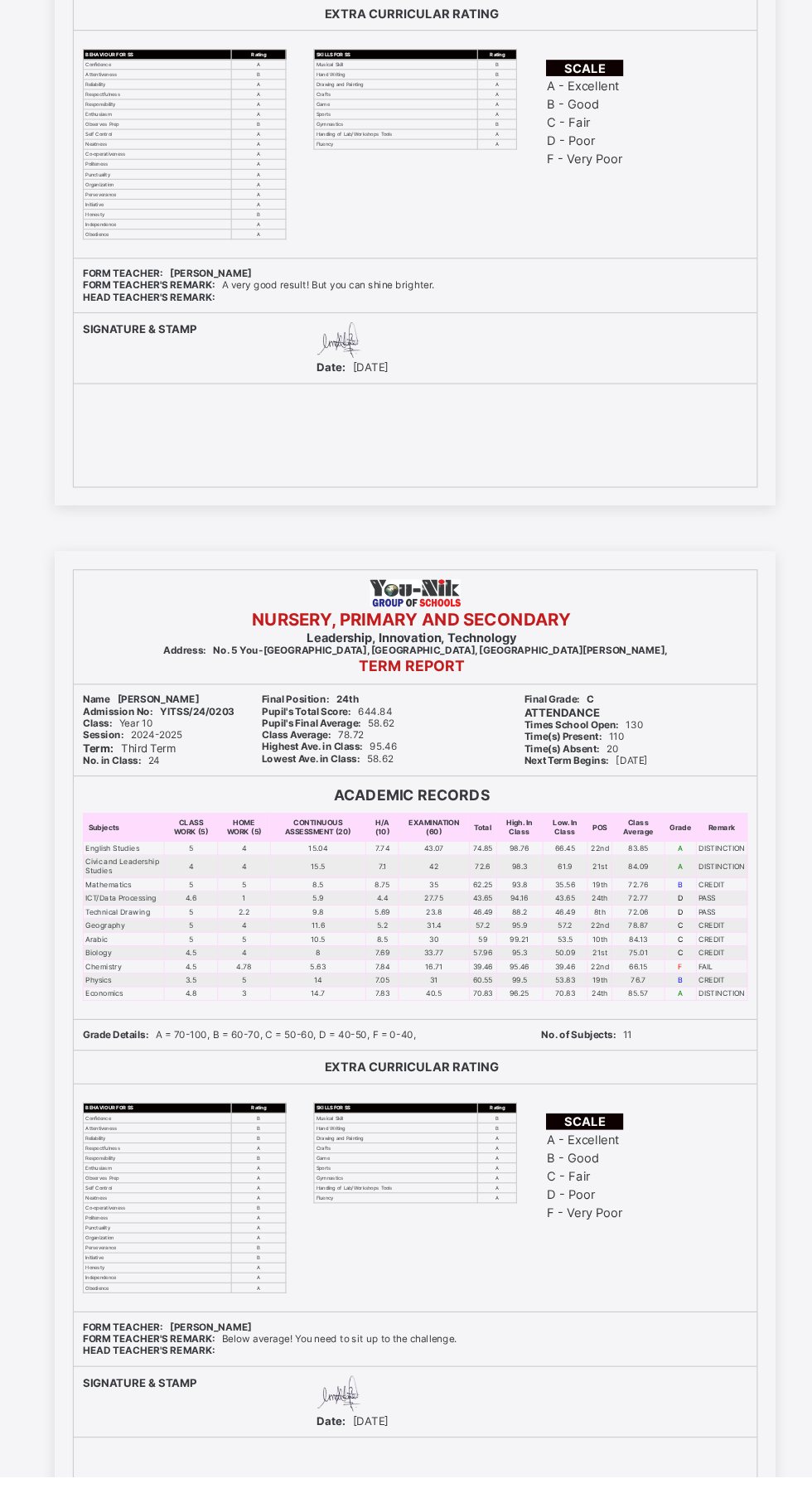
scroll to position [11963, 0]
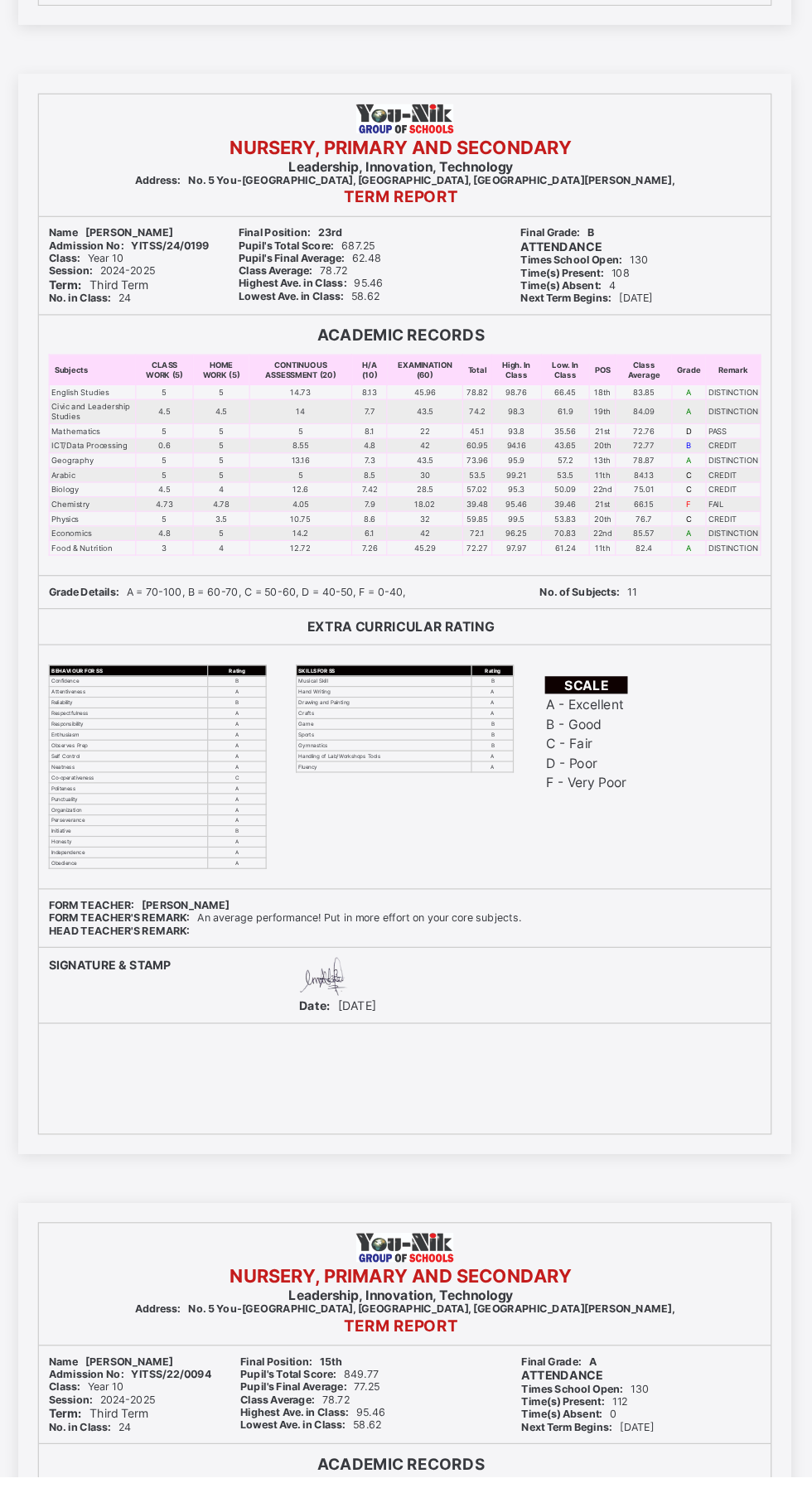
scroll to position [8542, 0]
